Goal: Use online tool/utility: Utilize a website feature to perform a specific function

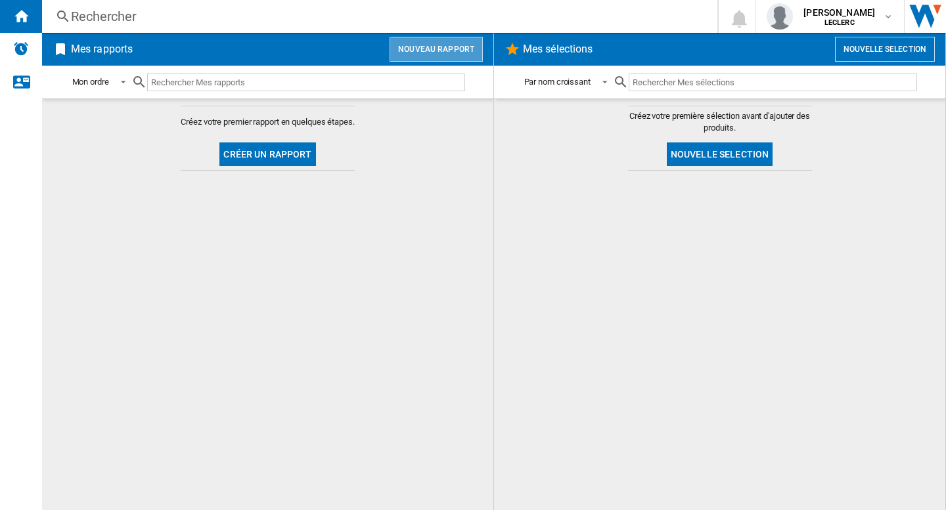
click at [442, 45] on button "Nouveau rapport" at bounding box center [436, 49] width 93 height 25
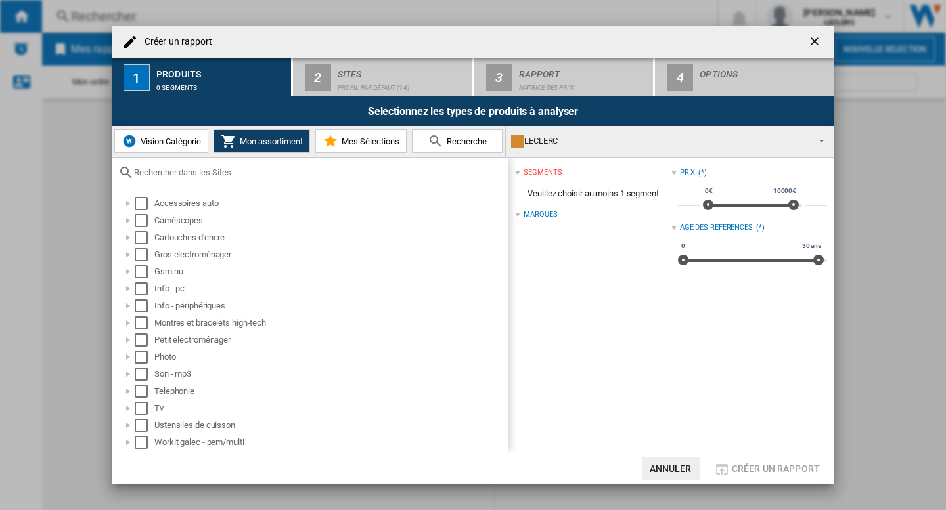
click at [641, 147] on div "LECLERC" at bounding box center [659, 141] width 296 height 18
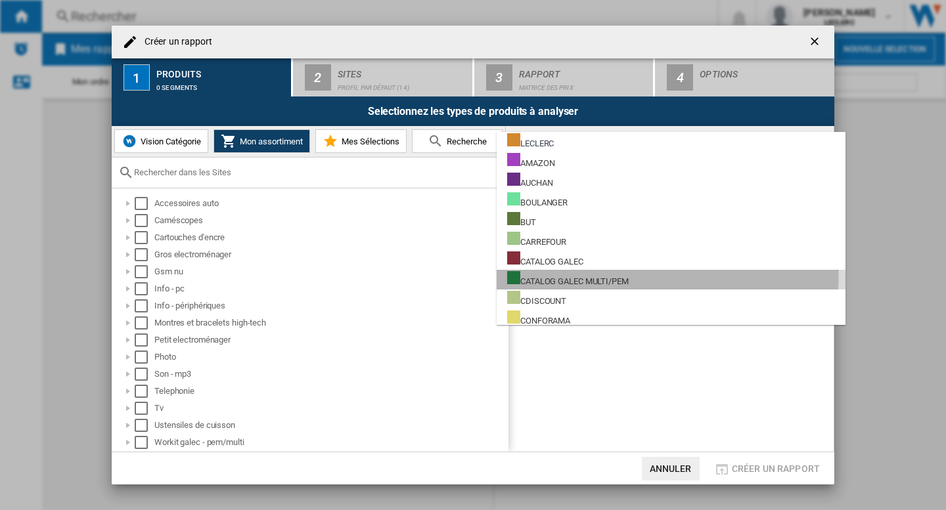
click at [580, 277] on div "CATALOG GALEC MULTI/PEM" at bounding box center [568, 279] width 122 height 16
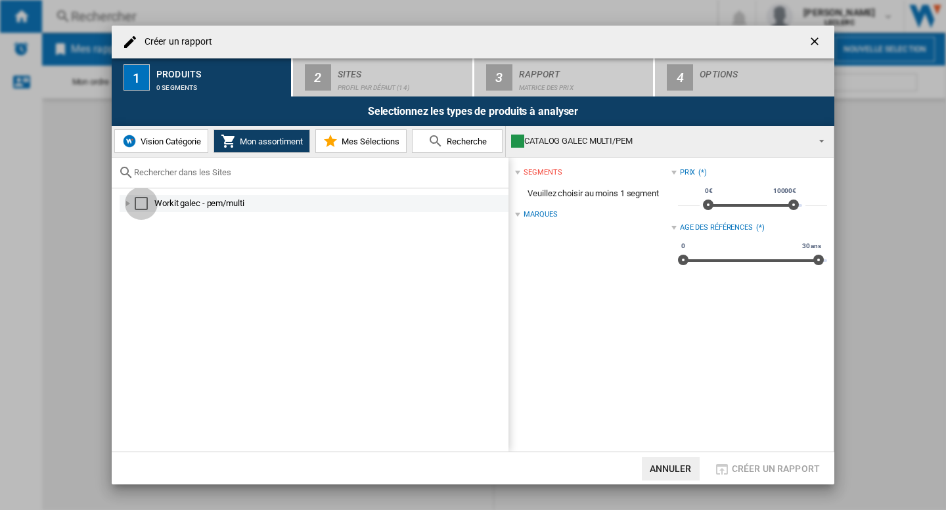
click at [135, 203] on div "Select" at bounding box center [141, 203] width 13 height 13
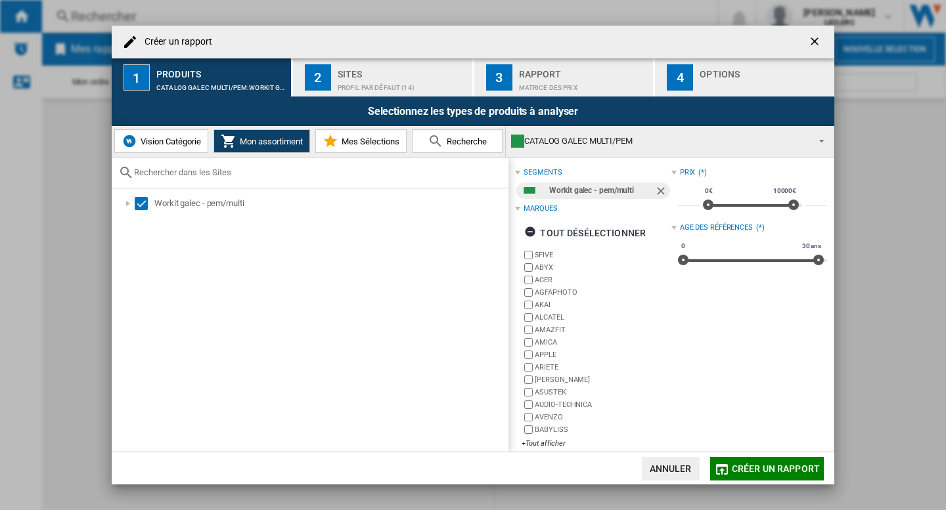
click at [815, 43] on ng-md-icon "getI18NText('BUTTONS.CLOSE_DIALOG')" at bounding box center [816, 43] width 16 height 16
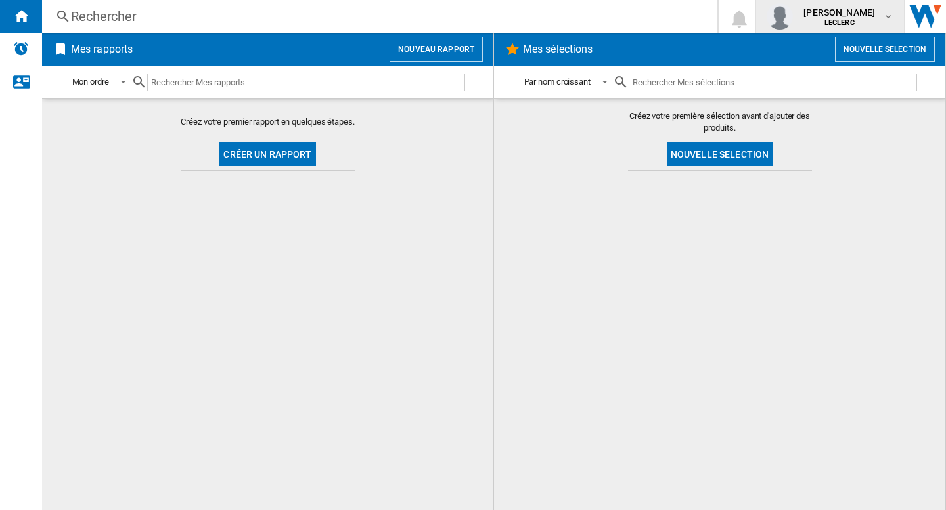
click at [863, 12] on span "[PERSON_NAME]" at bounding box center [840, 12] width 72 height 13
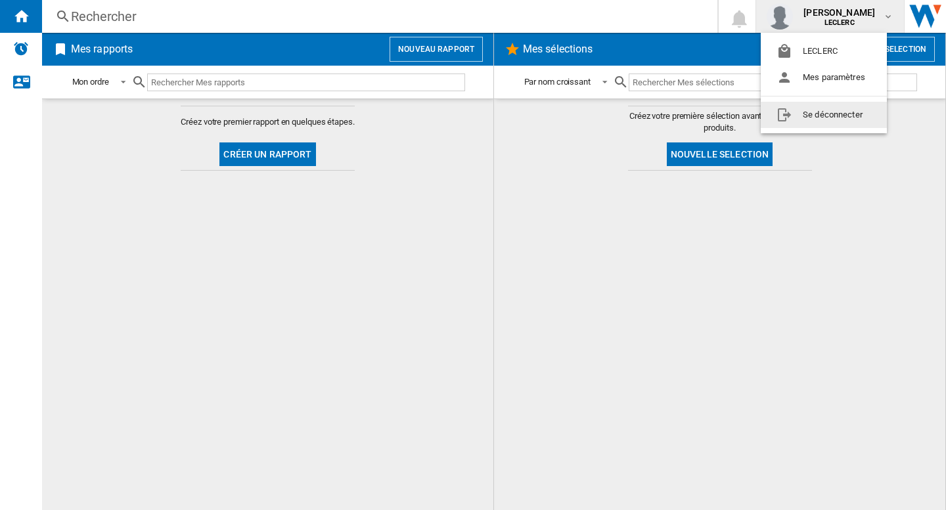
click at [811, 115] on button "Se déconnecter" at bounding box center [824, 115] width 126 height 26
